Goal: Task Accomplishment & Management: Manage account settings

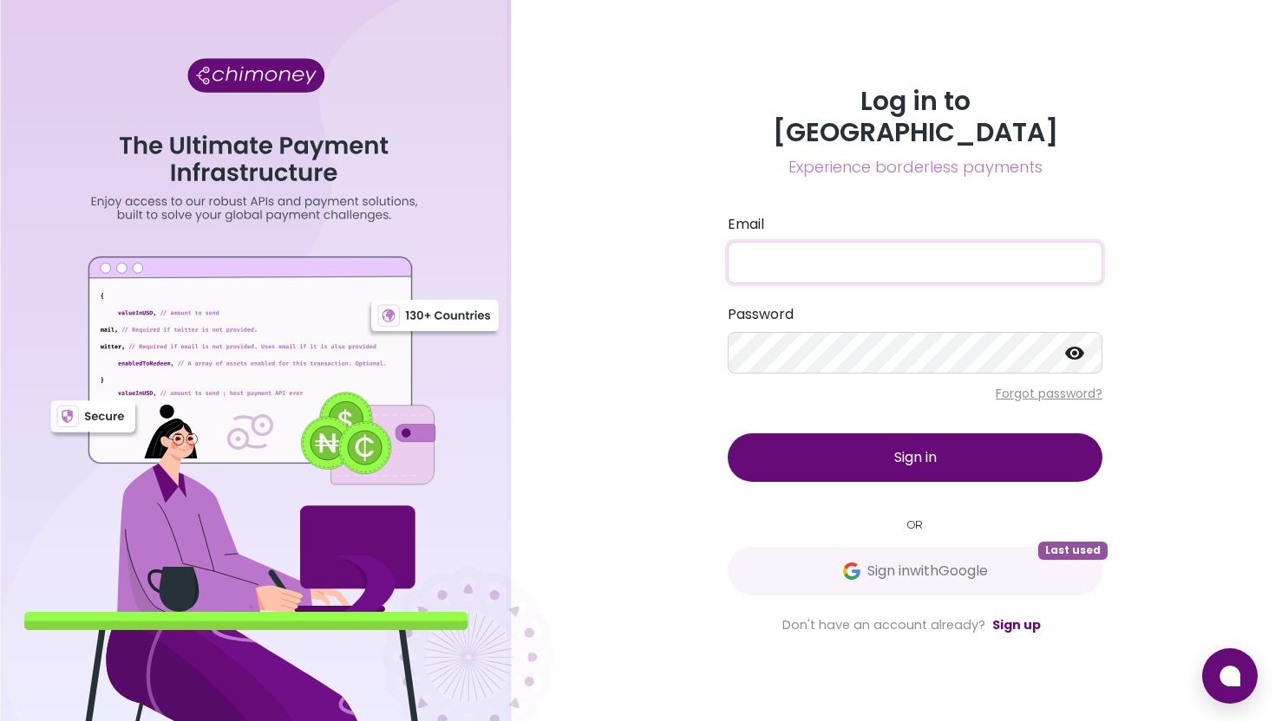
click at [920, 257] on input "Email" at bounding box center [914, 263] width 375 height 42
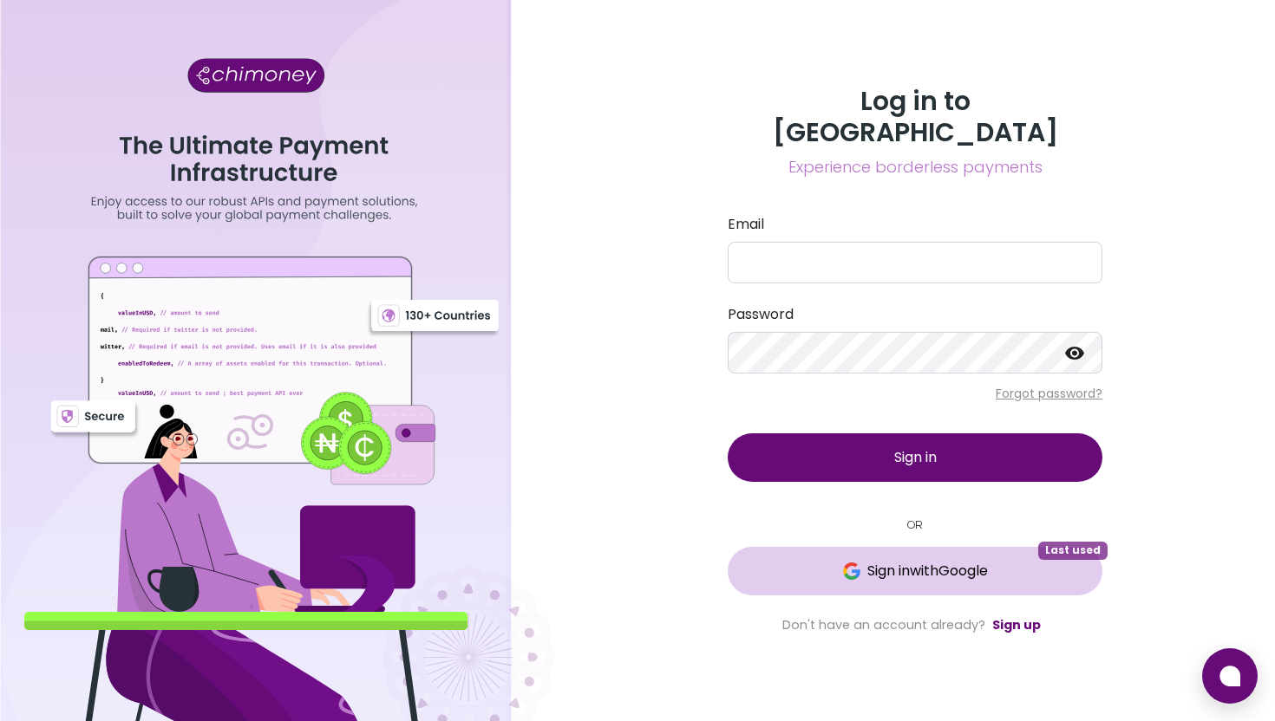
click at [872, 561] on span "Sign in with Google" at bounding box center [927, 571] width 121 height 21
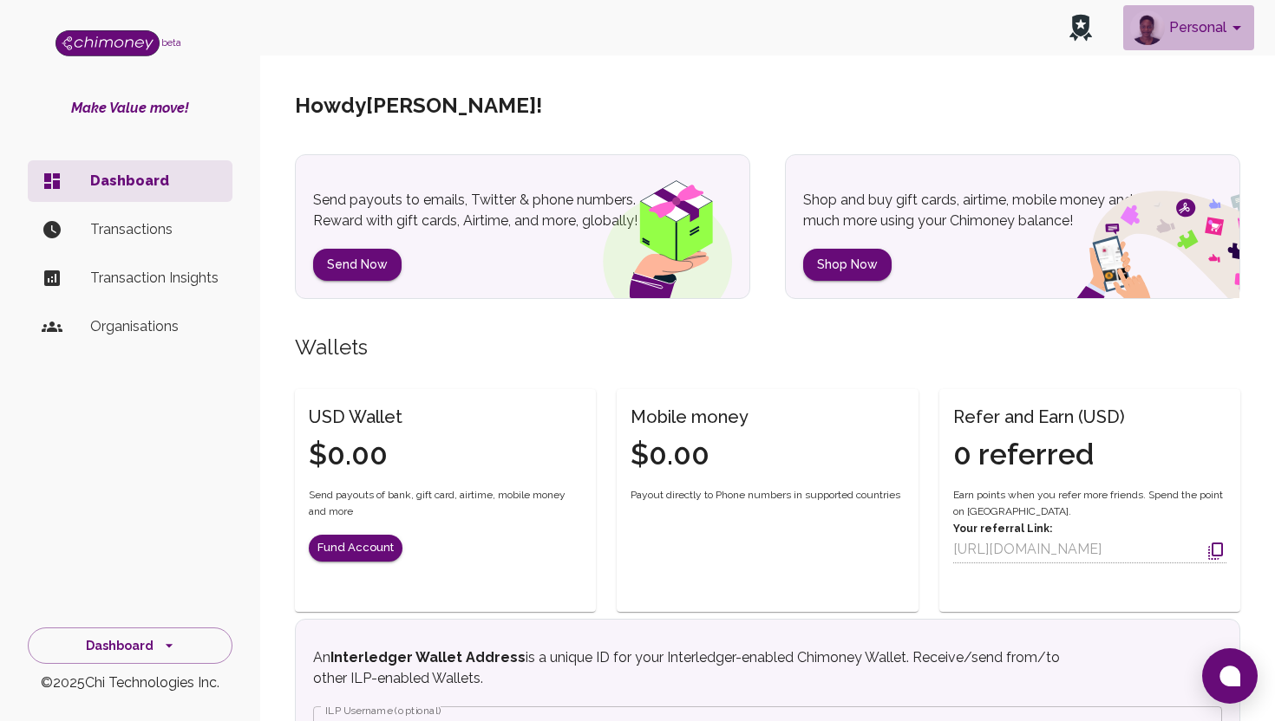
click at [1211, 35] on button "Personal" at bounding box center [1188, 27] width 131 height 45
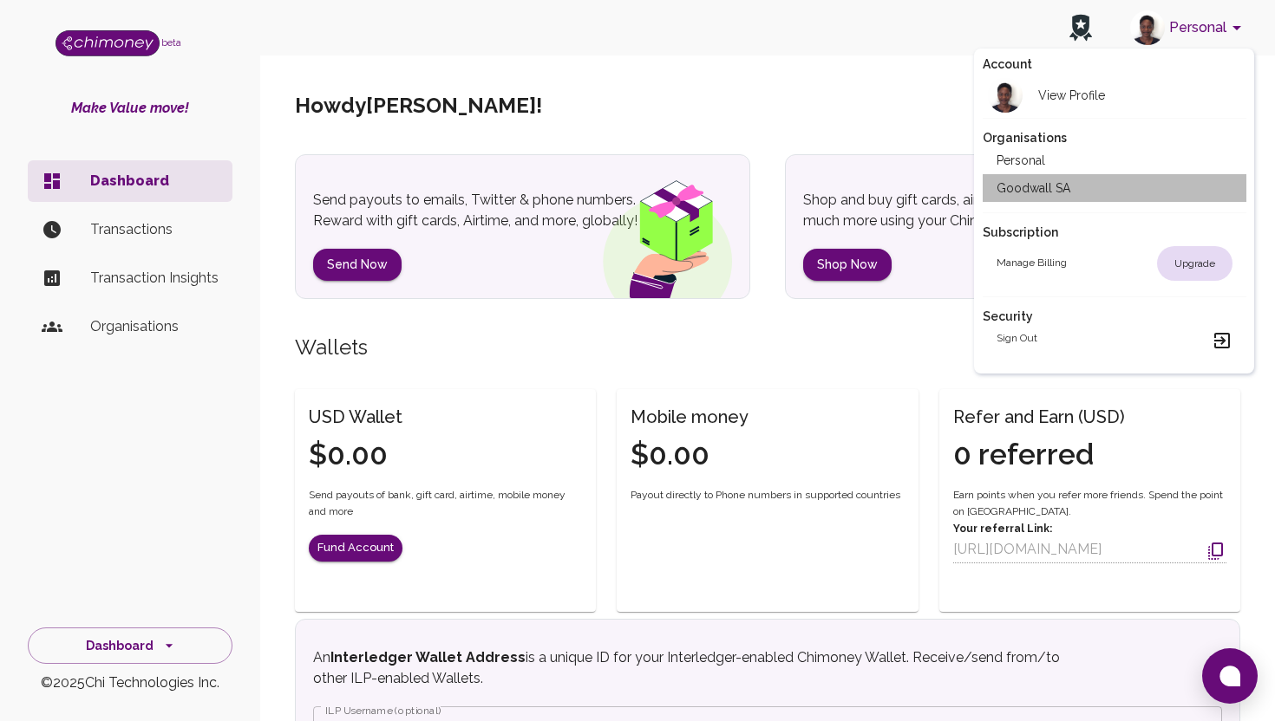
click at [1085, 185] on li "Goodwall SA" at bounding box center [1114, 188] width 264 height 28
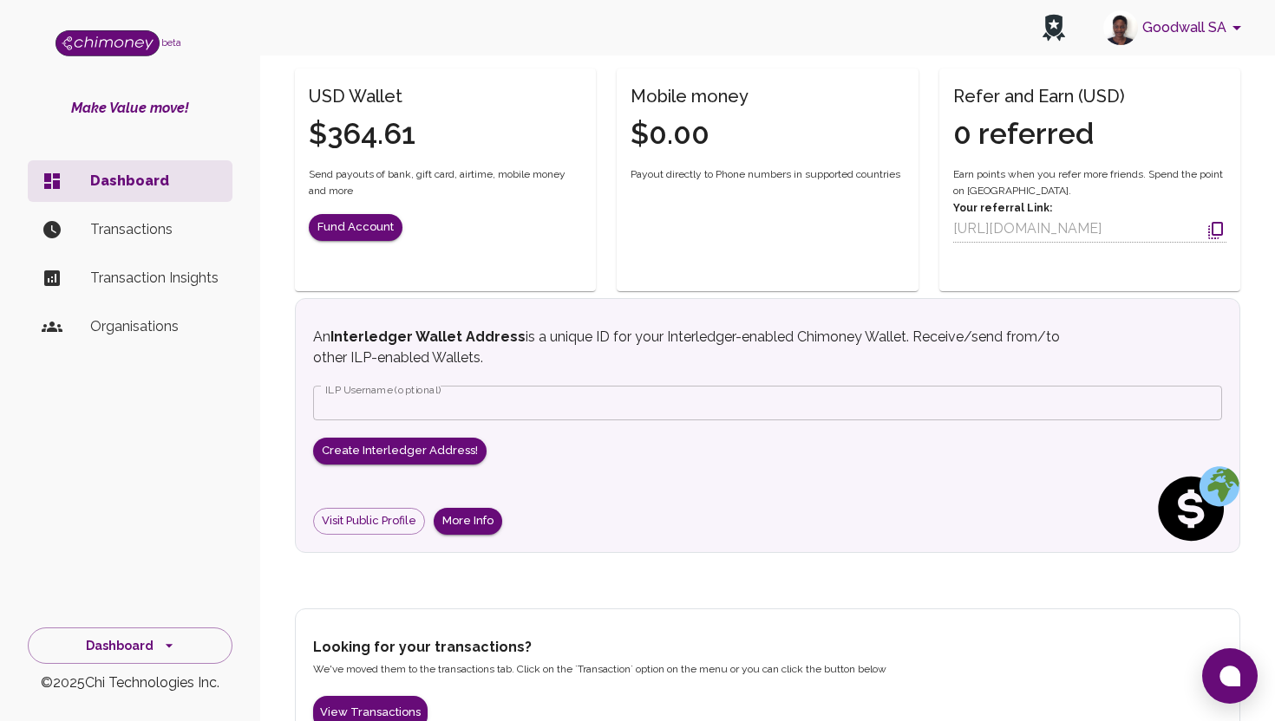
scroll to position [534, 0]
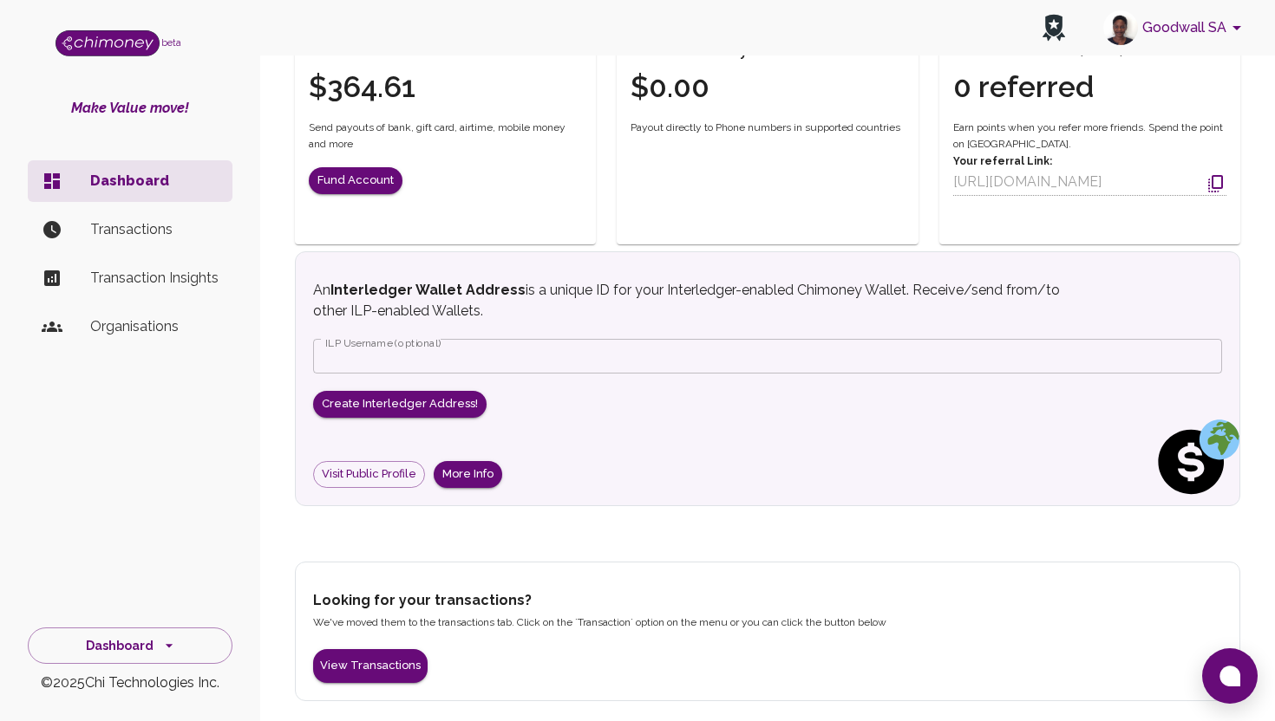
click at [211, 244] on li "Transactions" at bounding box center [130, 230] width 205 height 42
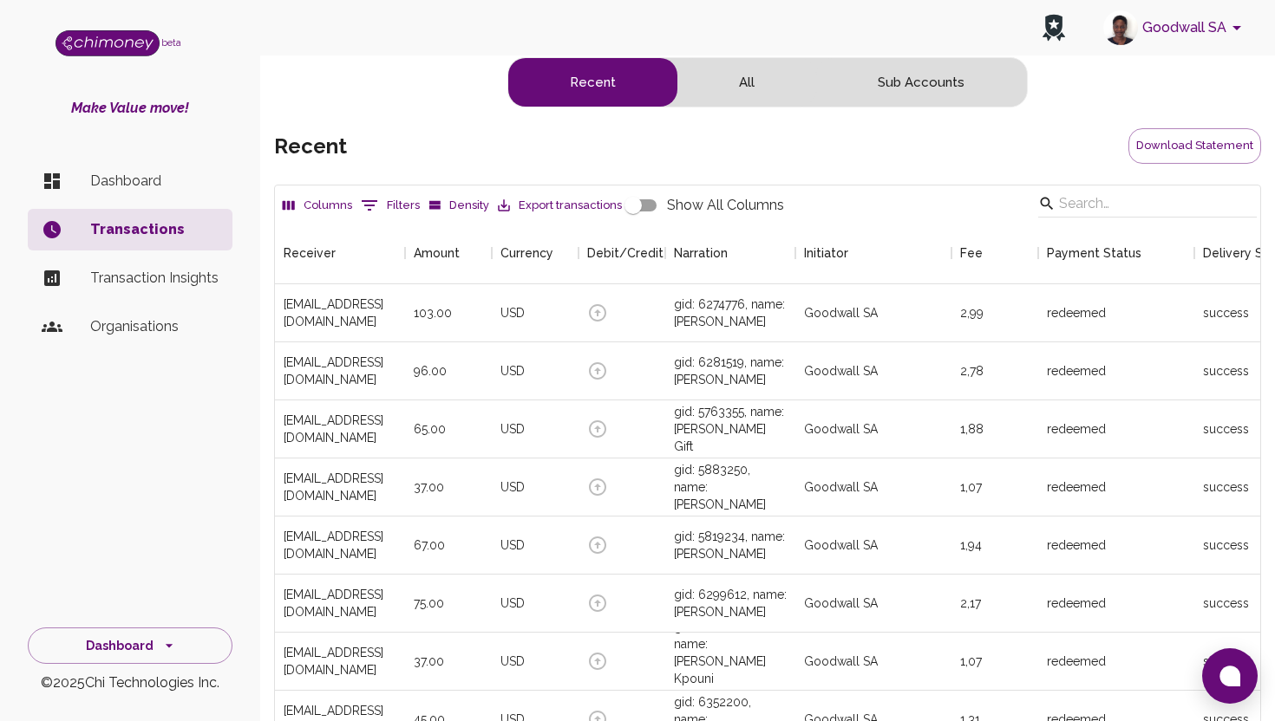
scroll to position [1, 1]
type input "contato.beatriznobre@gmail.com"
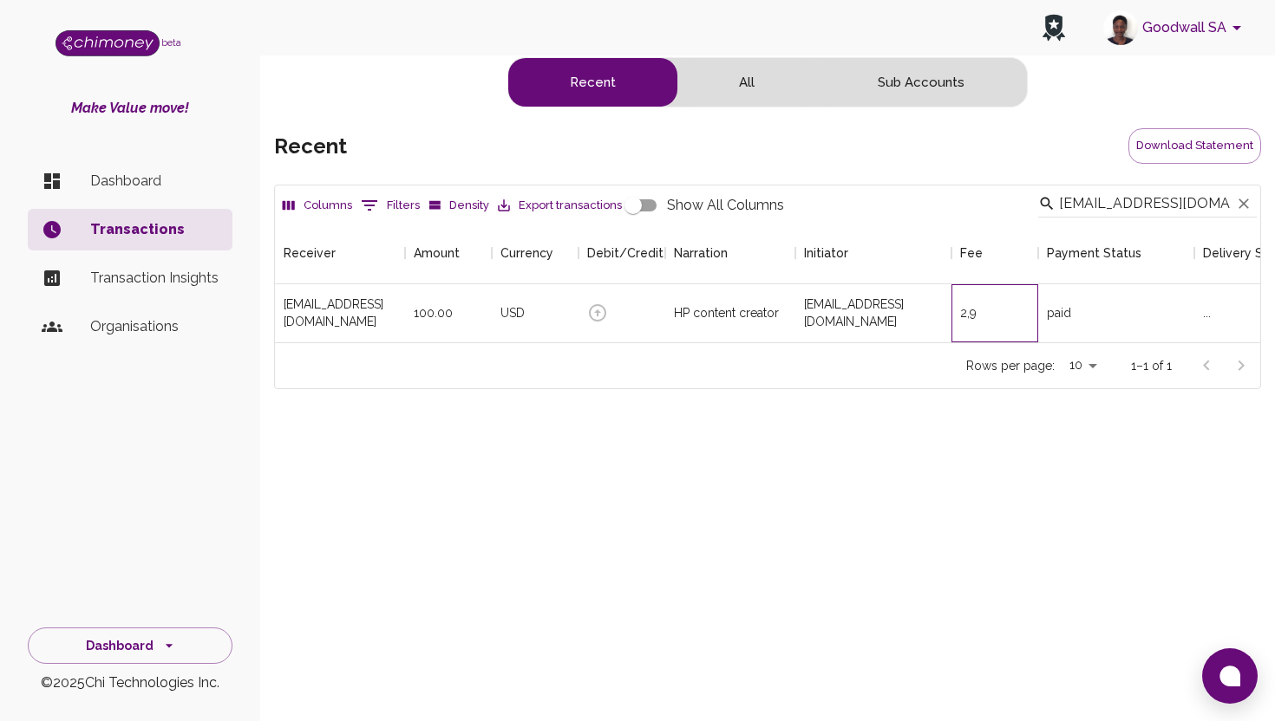
click at [1000, 308] on div "2,9" at bounding box center [994, 313] width 87 height 58
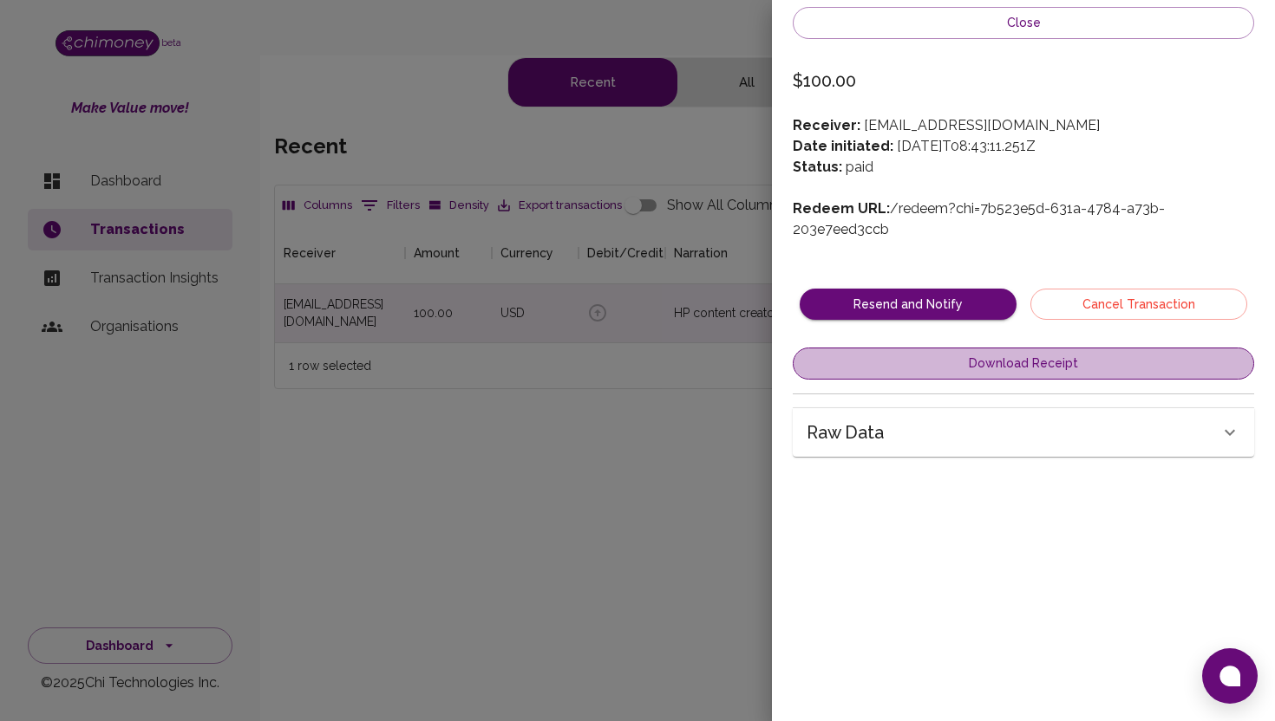
click at [1032, 348] on button "Download Receipt" at bounding box center [1023, 364] width 461 height 32
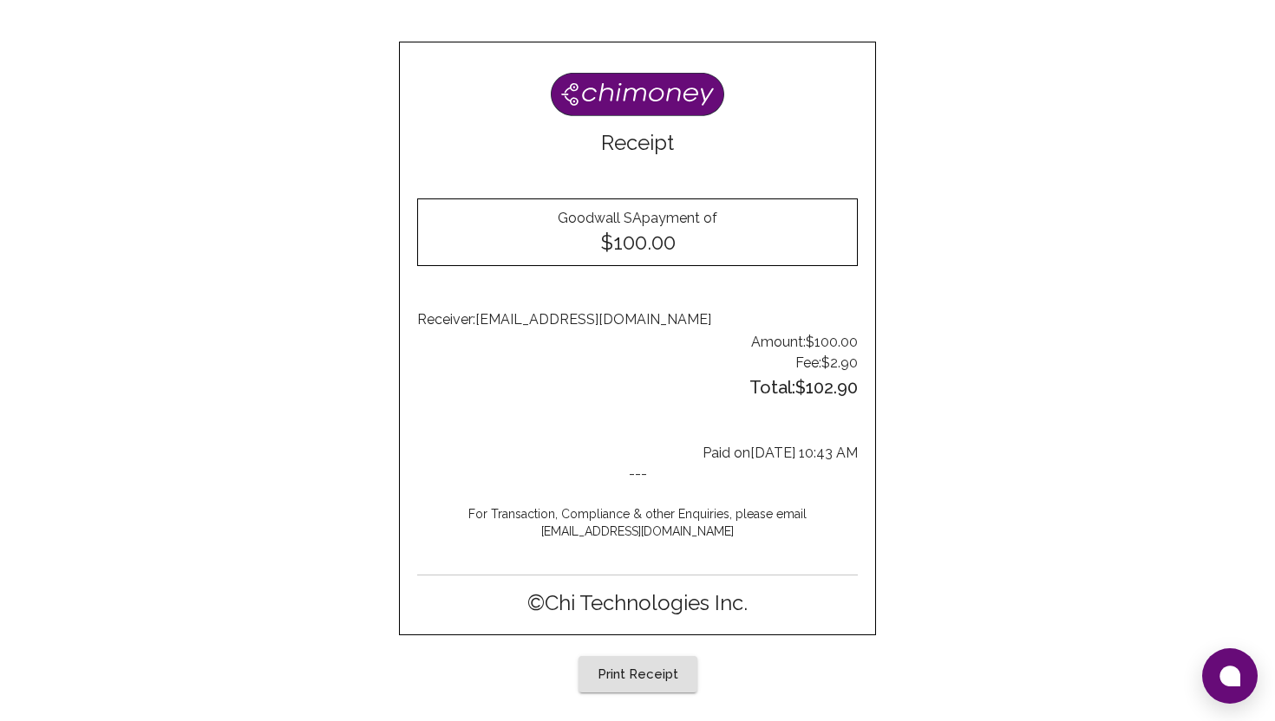
click at [879, 639] on div "Receipt Goodwall SA payment of $100.00 Receiver: contato.beatriznobre@gmail.com…" at bounding box center [637, 349] width 999 height 615
copy link "support@chimoney.io"
drag, startPoint x: 705, startPoint y: 534, endPoint x: 577, endPoint y: 535, distance: 128.3
click at [577, 535] on p "support@chimoney.io" at bounding box center [637, 531] width 440 height 17
